Goal: Task Accomplishment & Management: Use online tool/utility

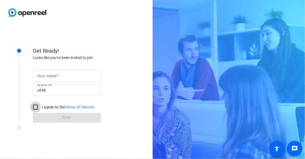
click at [35, 107] on input "I agree to the Terms Of Service" at bounding box center [35, 106] width 11 height 11
checkbox input "true"
click at [47, 75] on mat-label "Your name" at bounding box center [46, 76] width 19 height 4
click at [47, 75] on input "Your name" at bounding box center [66, 75] width 59 height 7
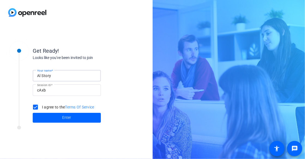
type input "Al Story"
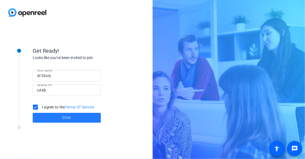
click at [66, 117] on span "Enter" at bounding box center [66, 117] width 9 height 6
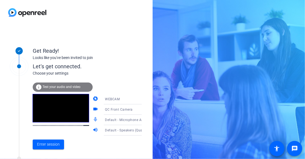
click at [64, 85] on span "Test your audio and video" at bounding box center [62, 87] width 38 height 4
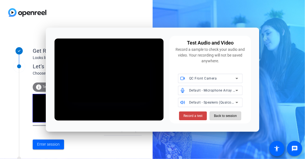
click at [223, 115] on span "Back to session" at bounding box center [225, 115] width 23 height 10
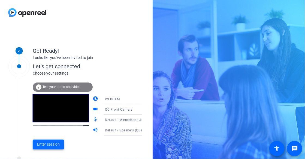
click at [47, 144] on span "Enter session" at bounding box center [48, 144] width 23 height 6
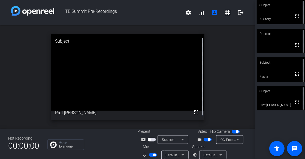
click at [108, 150] on div "Not Recording 00:00:00 Group Everyone Present screen_share_outline Source Video…" at bounding box center [127, 144] width 255 height 30
click at [239, 11] on mat-icon "logout" at bounding box center [240, 12] width 7 height 7
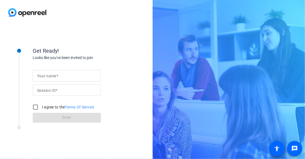
click at [58, 74] on span at bounding box center [57, 76] width 2 height 4
click at [58, 74] on input "Your name" at bounding box center [66, 75] width 59 height 7
click at [46, 74] on mat-label "Your name" at bounding box center [46, 76] width 19 height 4
click at [46, 74] on input "Your name" at bounding box center [66, 75] width 59 height 7
type input "Al Story"
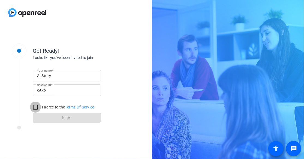
click at [36, 106] on input "I agree to the Terms Of Service" at bounding box center [35, 106] width 11 height 11
checkbox input "true"
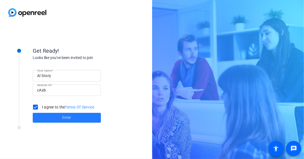
click at [62, 115] on span "Enter" at bounding box center [66, 117] width 9 height 6
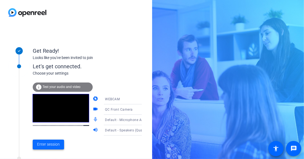
click at [48, 147] on span at bounding box center [48, 144] width 31 height 13
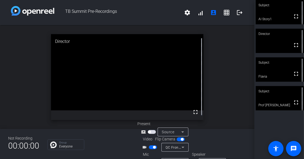
scroll to position [14, 0]
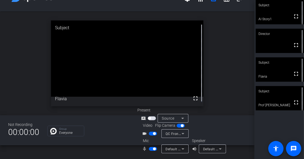
click at [183, 117] on icon at bounding box center [182, 118] width 7 height 7
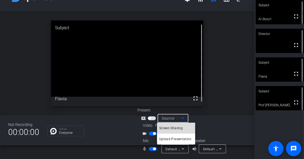
click at [178, 128] on span "Screen Sharing" at bounding box center [170, 128] width 23 height 7
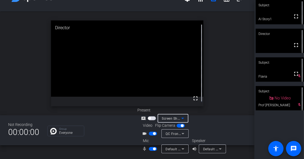
click at [183, 117] on icon at bounding box center [182, 117] width 3 height 1
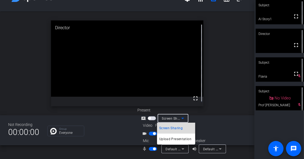
click at [169, 128] on span "Screen Sharing" at bounding box center [170, 128] width 23 height 7
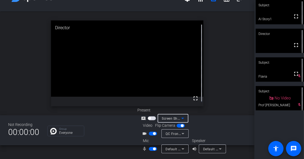
click at [183, 117] on icon at bounding box center [182, 118] width 7 height 7
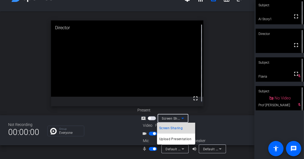
click at [175, 127] on span "Screen Sharing" at bounding box center [170, 128] width 23 height 7
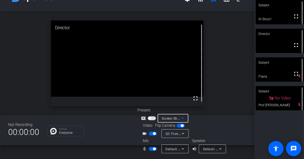
click at [183, 116] on icon at bounding box center [182, 118] width 7 height 7
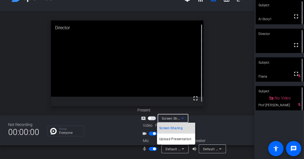
click at [176, 125] on span "Screen Sharing" at bounding box center [170, 128] width 23 height 7
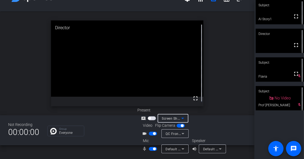
click at [184, 118] on icon at bounding box center [182, 118] width 7 height 7
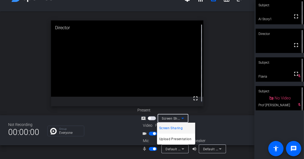
click at [183, 117] on div at bounding box center [152, 79] width 304 height 159
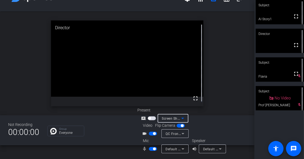
click at [183, 117] on icon at bounding box center [182, 117] width 3 height 1
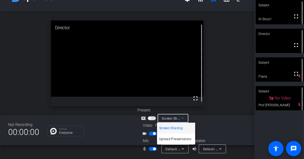
click at [183, 117] on div at bounding box center [152, 79] width 304 height 159
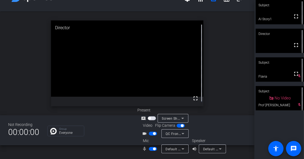
click at [181, 118] on icon at bounding box center [182, 118] width 7 height 7
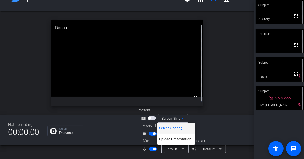
click at [170, 127] on span "Screen Sharing" at bounding box center [170, 128] width 23 height 7
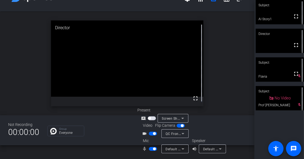
click at [170, 127] on div at bounding box center [172, 125] width 31 height 6
click at [183, 117] on icon at bounding box center [182, 118] width 7 height 7
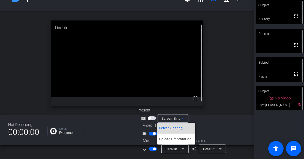
click at [174, 126] on span "Screen Sharing" at bounding box center [170, 128] width 23 height 7
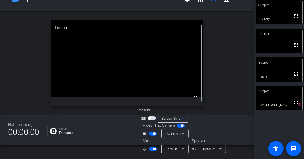
click at [183, 118] on icon at bounding box center [182, 118] width 7 height 7
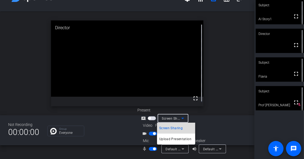
click at [171, 128] on span "Screen Sharing" at bounding box center [170, 128] width 23 height 7
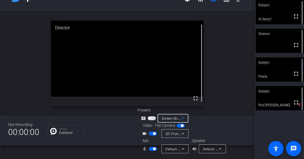
click at [183, 117] on icon at bounding box center [182, 118] width 7 height 7
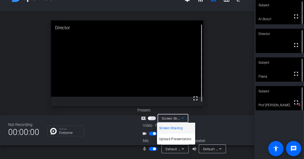
click at [181, 118] on div at bounding box center [152, 79] width 304 height 159
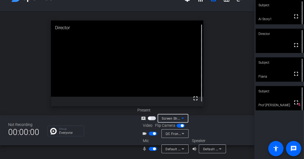
click at [181, 118] on icon at bounding box center [182, 117] width 3 height 1
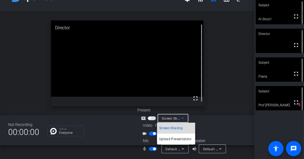
click at [166, 129] on span "Screen Sharing" at bounding box center [170, 128] width 23 height 7
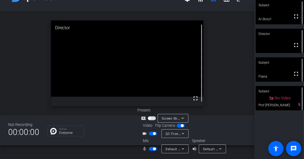
click at [143, 117] on mat-icon "screen_share_outline" at bounding box center [144, 118] width 7 height 7
click at [184, 117] on icon at bounding box center [182, 118] width 7 height 7
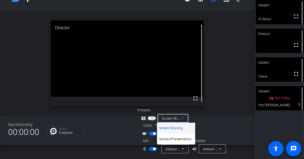
drag, startPoint x: 253, startPoint y: 65, endPoint x: 250, endPoint y: 41, distance: 24.7
click at [250, 41] on div at bounding box center [152, 79] width 304 height 159
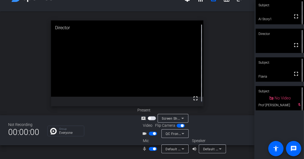
scroll to position [0, 0]
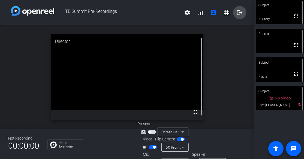
click at [237, 10] on mat-icon "logout" at bounding box center [239, 12] width 7 height 7
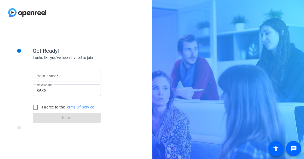
click at [48, 75] on mat-label "Your name" at bounding box center [46, 76] width 19 height 4
click at [48, 75] on input "Your name" at bounding box center [66, 75] width 59 height 7
type input "Al Story"
click at [36, 107] on input "I agree to the Terms Of Service" at bounding box center [35, 106] width 11 height 11
checkbox input "true"
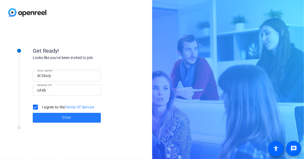
click at [62, 117] on span "Enter" at bounding box center [66, 117] width 9 height 6
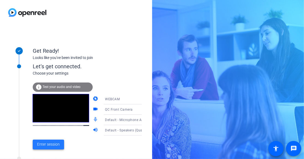
click at [49, 145] on span "Enter session" at bounding box center [48, 144] width 23 height 6
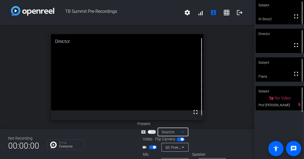
click at [183, 132] on icon at bounding box center [182, 131] width 3 height 1
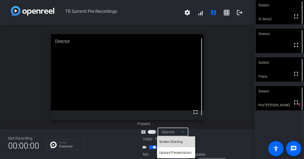
click at [171, 140] on span "Screen Sharing" at bounding box center [170, 141] width 23 height 7
